Goal: Task Accomplishment & Management: Manage account settings

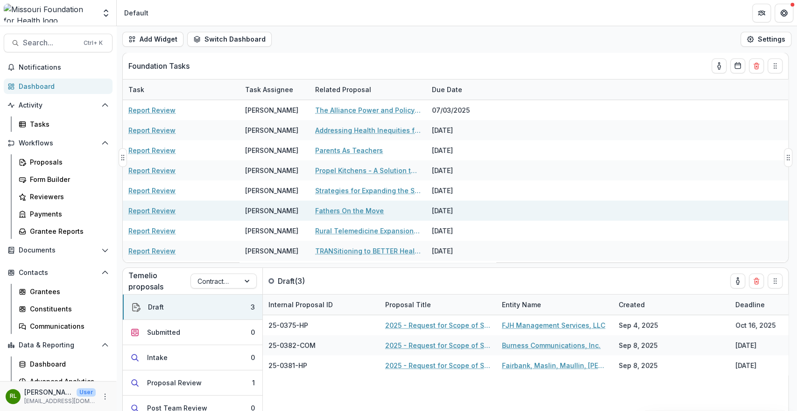
drag, startPoint x: 395, startPoint y: 294, endPoint x: 345, endPoint y: 219, distance: 90.0
click at [390, 285] on div "Temelio proposals Contracted Services Draft ( 3 ) Draft 3 Submitted 0 Intake 0 …" at bounding box center [456, 372] width 666 height 209
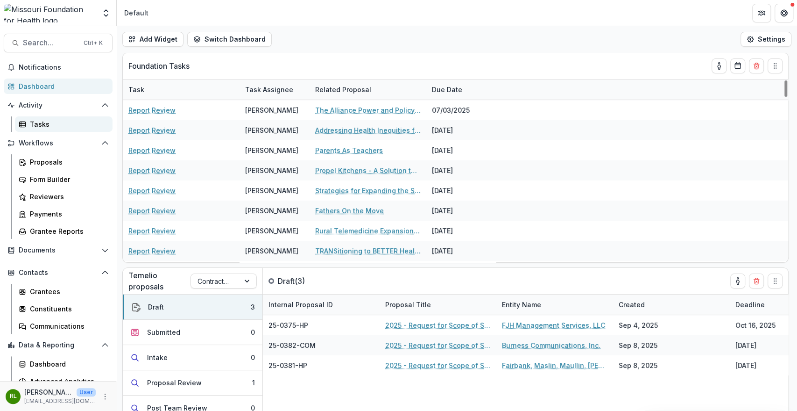
click at [34, 126] on div "Tasks" at bounding box center [67, 124] width 75 height 10
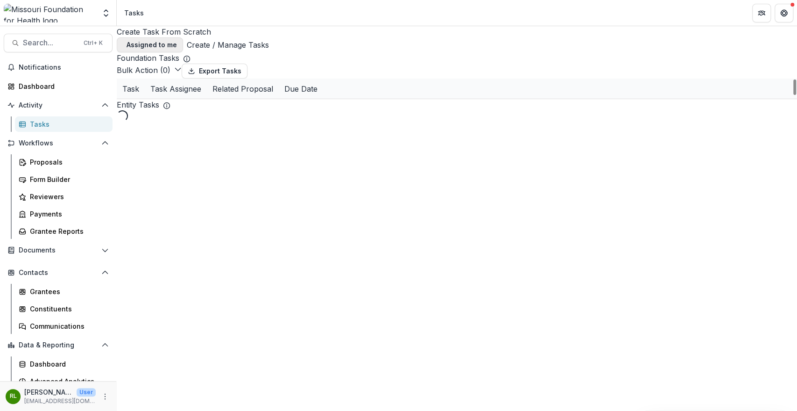
click at [183, 37] on button "Assigned to me" at bounding box center [150, 44] width 66 height 15
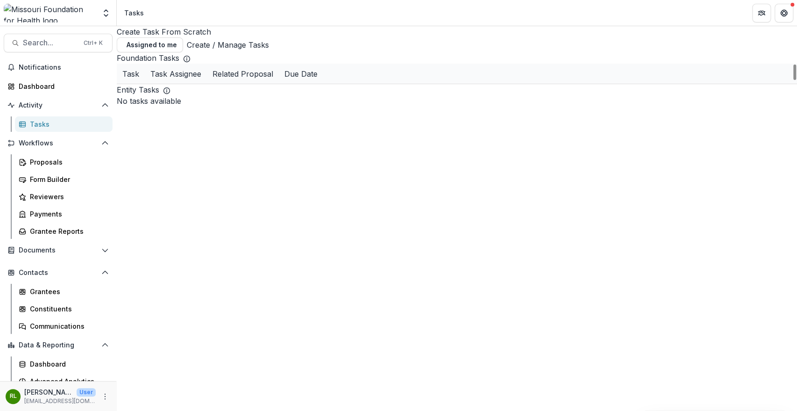
click at [323, 75] on div "Due Date" at bounding box center [301, 73] width 44 height 11
click at [471, 122] on span "Sort Ascending" at bounding box center [472, 126] width 55 height 9
click at [342, 66] on div at bounding box center [336, 74] width 11 height 20
click at [432, 52] on div "Foundation Tasks" at bounding box center [457, 57] width 681 height 11
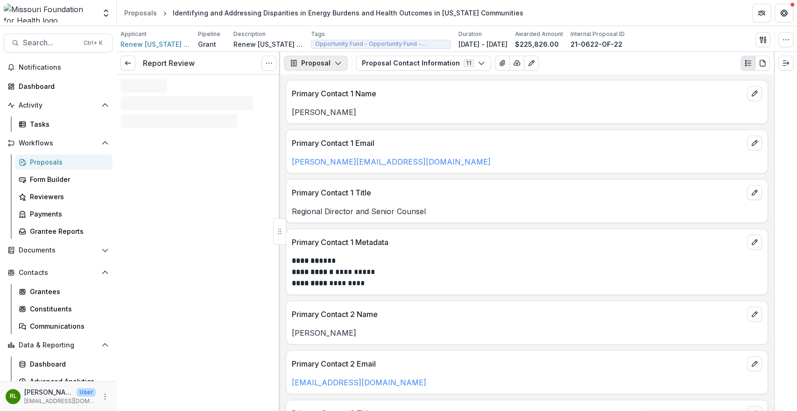
click at [327, 70] on button "Proposal" at bounding box center [316, 63] width 64 height 15
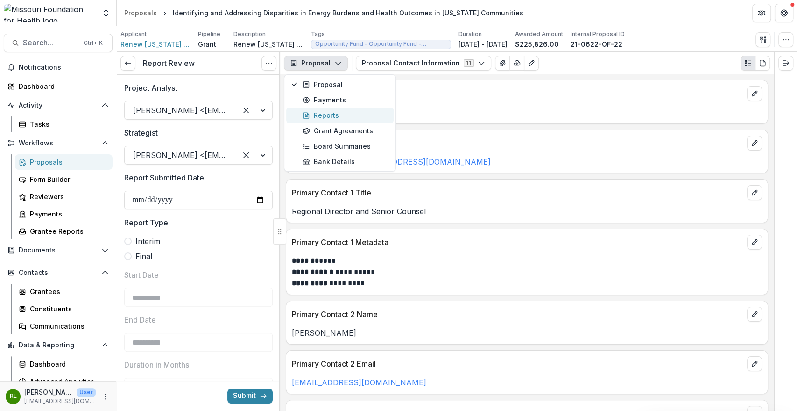
click at [329, 118] on div "Reports" at bounding box center [345, 115] width 85 height 10
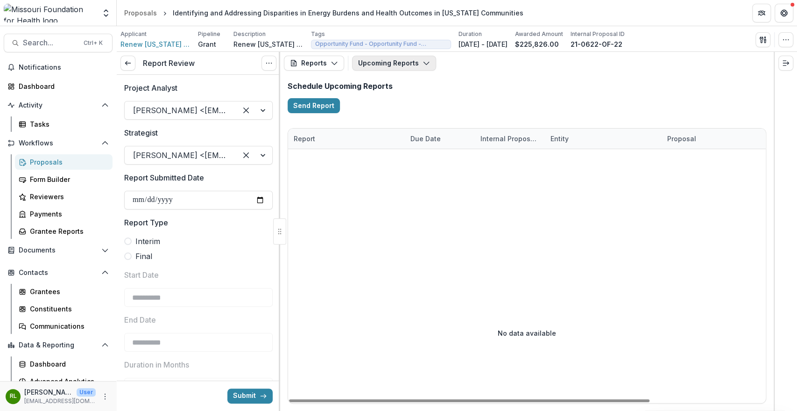
click at [420, 67] on button "Upcoming Reports" at bounding box center [394, 63] width 84 height 15
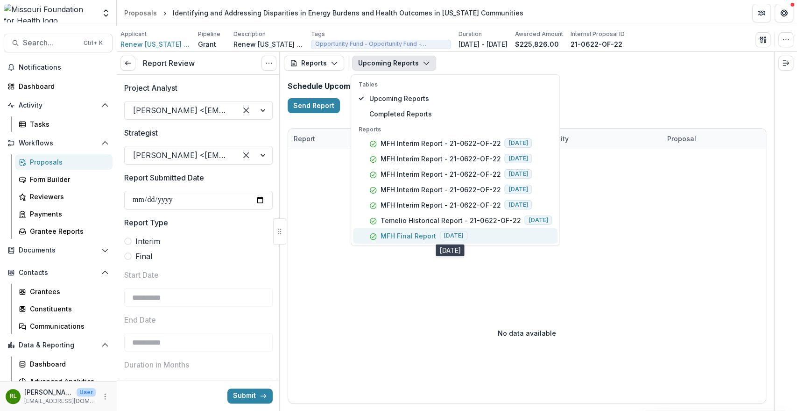
click at [468, 240] on span "2025-08-31" at bounding box center [454, 235] width 28 height 9
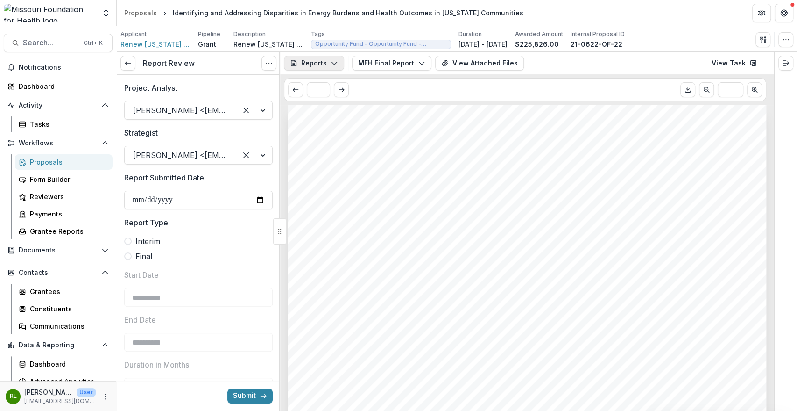
click at [336, 64] on icon "button" at bounding box center [334, 62] width 7 height 7
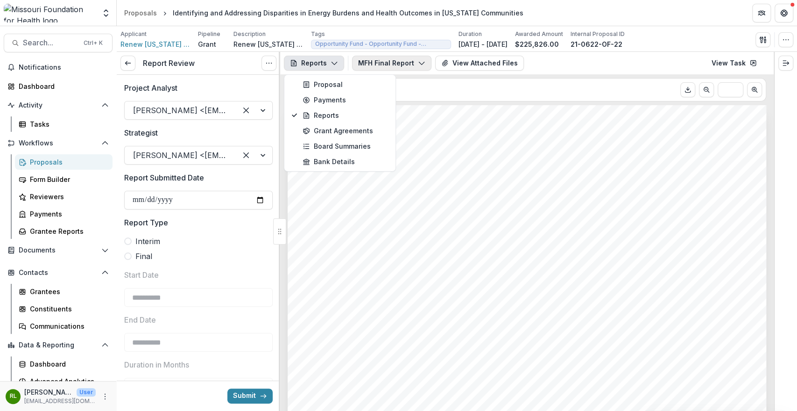
click at [411, 63] on button "MFH Final Report" at bounding box center [391, 63] width 79 height 15
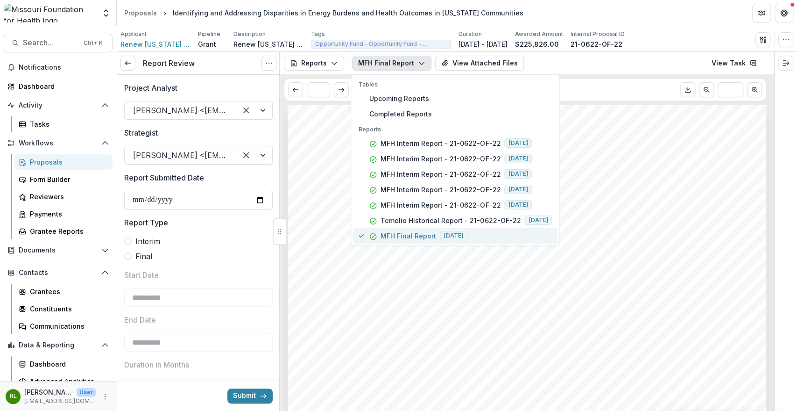
click at [379, 236] on div "MFH Final Report 2025-08-31" at bounding box center [460, 236] width 183 height 10
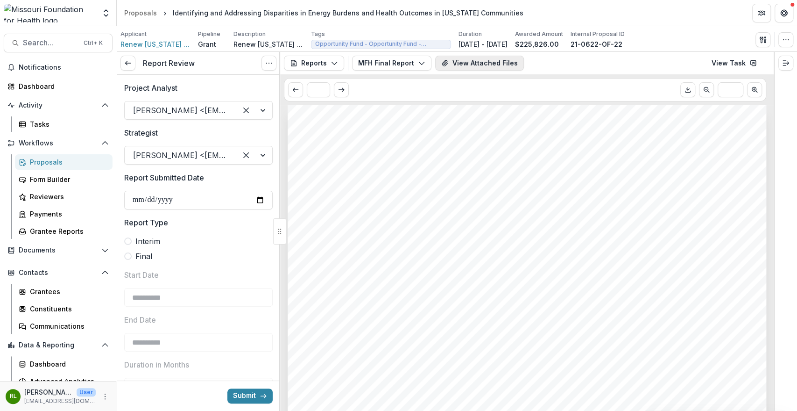
click at [494, 67] on button "View Attached Files" at bounding box center [479, 63] width 89 height 15
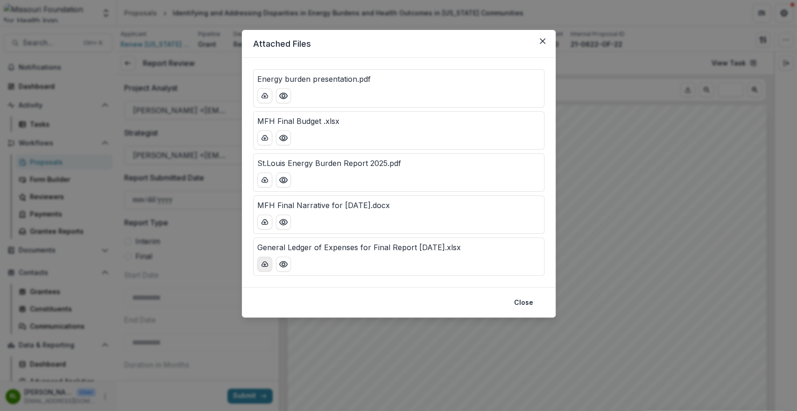
click at [263, 263] on icon "download-button" at bounding box center [265, 263] width 6 height 5
click at [262, 267] on icon "download-button" at bounding box center [264, 263] width 7 height 7
click at [796, 256] on div "Attached Files Energy burden presentation.pdf MFH Final Budget .xlsx St.Louis E…" at bounding box center [398, 205] width 797 height 411
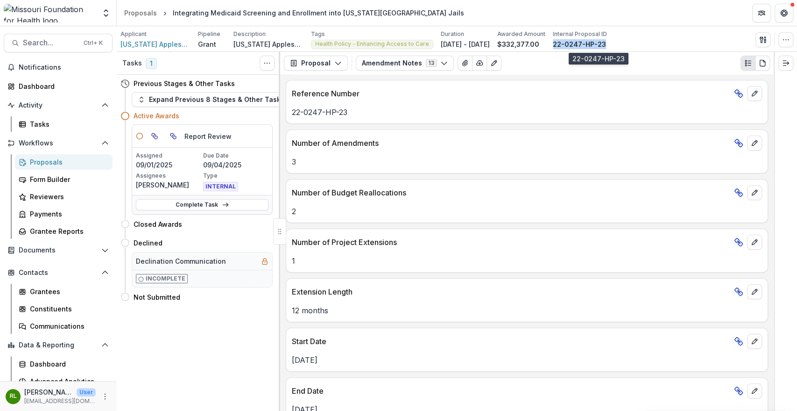
drag, startPoint x: 625, startPoint y: 45, endPoint x: 572, endPoint y: 45, distance: 52.3
click at [572, 45] on div "Applicant Missouri Appleseed Pipeline Grant Description Missouri Appleseed seek…" at bounding box center [457, 39] width 673 height 19
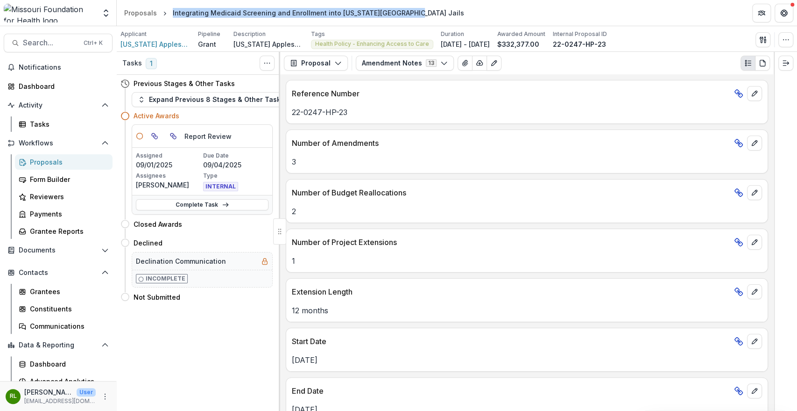
drag, startPoint x: 410, startPoint y: 16, endPoint x: 169, endPoint y: 13, distance: 241.1
click at [169, 13] on header "Proposals Integrating Medicaid Screening and Enrollment into Missouri County Ja…" at bounding box center [457, 13] width 681 height 26
copy div "Integrating Medicaid Screening and Enrollment into [US_STATE][GEOGRAPHIC_DATA] …"
click at [327, 70] on button "Proposal" at bounding box center [316, 63] width 64 height 15
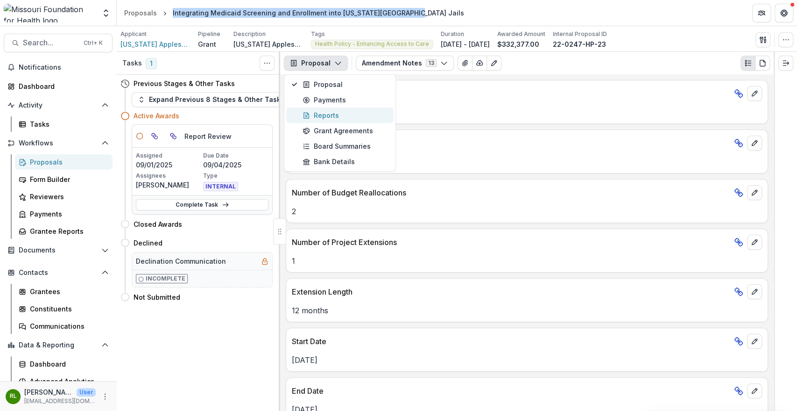
click at [329, 112] on div "Reports" at bounding box center [345, 115] width 85 height 10
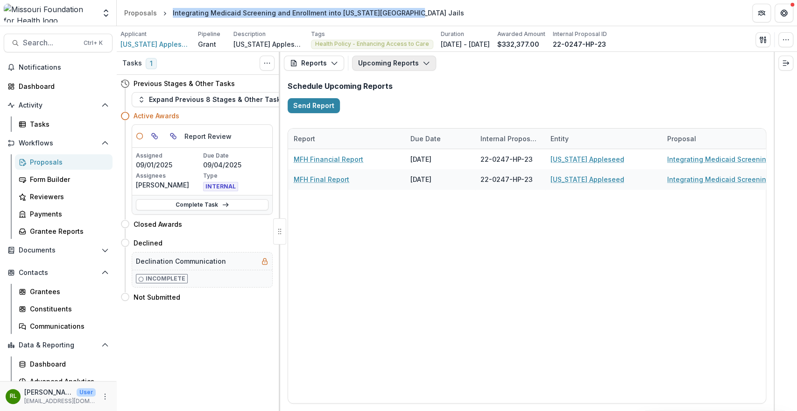
click at [415, 63] on button "Upcoming Reports" at bounding box center [394, 63] width 84 height 15
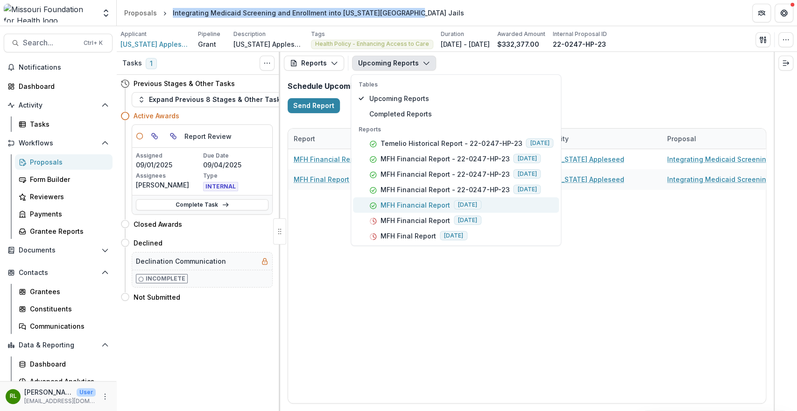
click at [397, 200] on p "MFH Financial Report" at bounding box center [416, 205] width 70 height 10
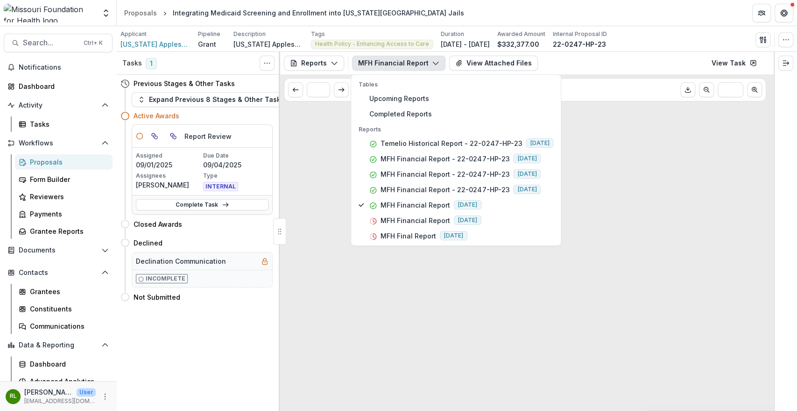
click at [325, 176] on div "Loading..." at bounding box center [527, 257] width 494 height 305
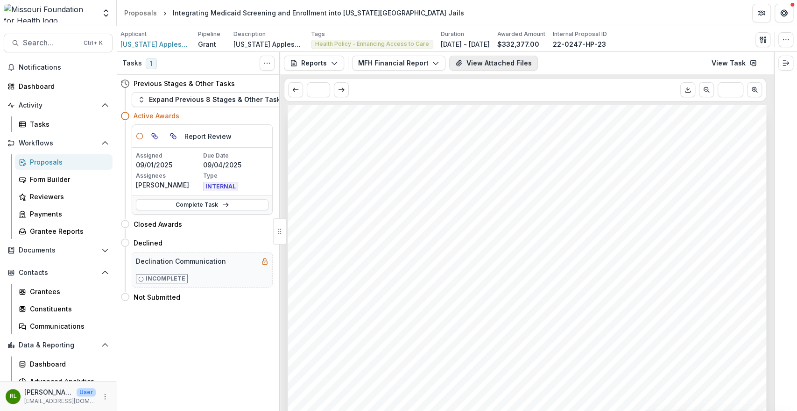
click at [471, 66] on button "View Attached Files" at bounding box center [493, 63] width 89 height 15
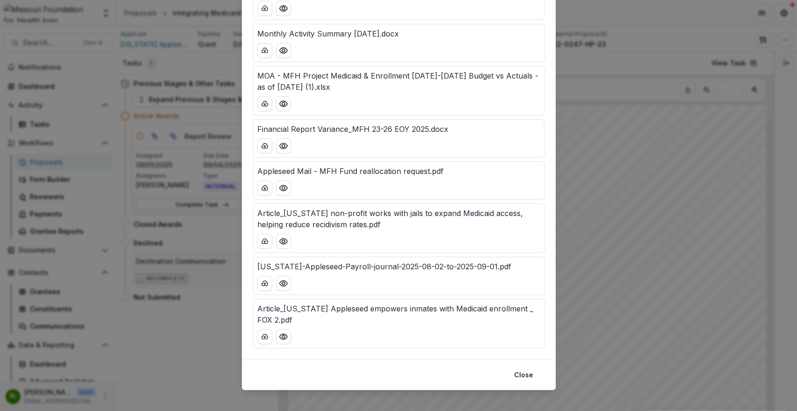
scroll to position [190, 0]
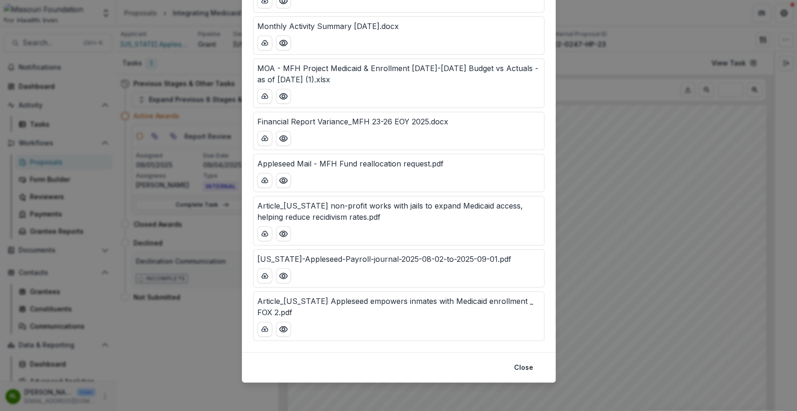
click at [622, 162] on div "Attached Files Article_Missouri's health care crisis means Medicaid matters mor…" at bounding box center [398, 205] width 797 height 411
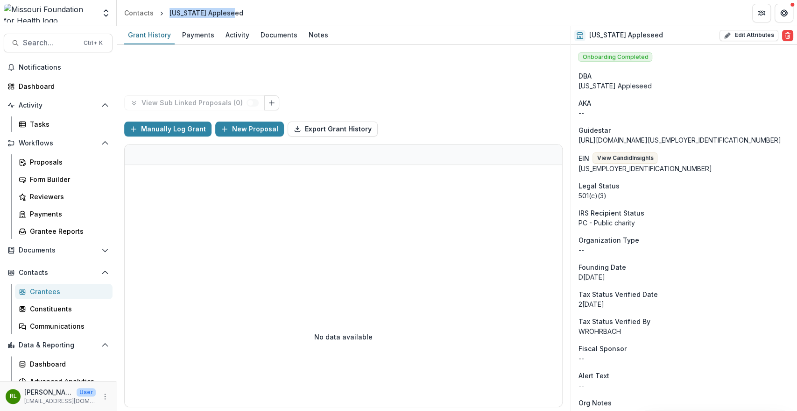
drag, startPoint x: 234, startPoint y: 17, endPoint x: 167, endPoint y: 16, distance: 66.8
click at [167, 16] on header "Contacts [US_STATE] Appleseed" at bounding box center [457, 13] width 681 height 26
copy div "[US_STATE] Appleseed"
